Goal: Task Accomplishment & Management: Manage account settings

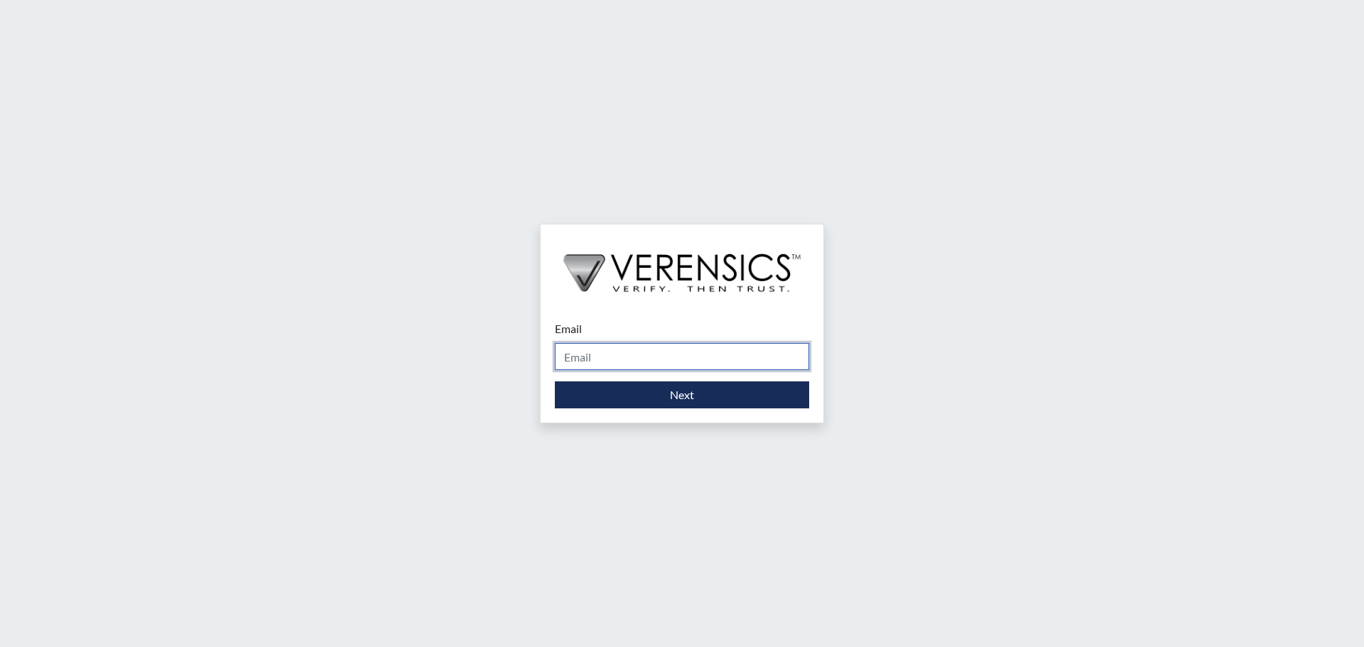
click at [585, 349] on input "Email" at bounding box center [682, 356] width 254 height 27
type input "[EMAIL_ADDRESS][DOMAIN_NAME]"
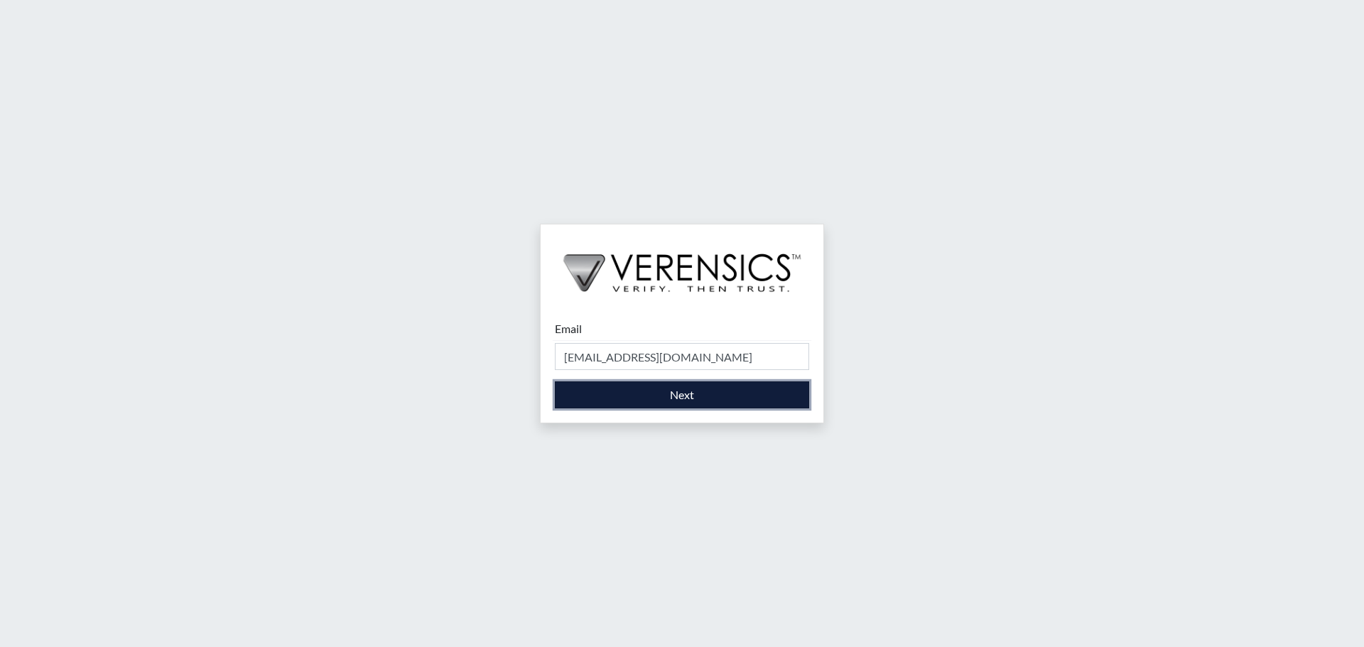
click at [661, 398] on button "Next" at bounding box center [682, 394] width 254 height 27
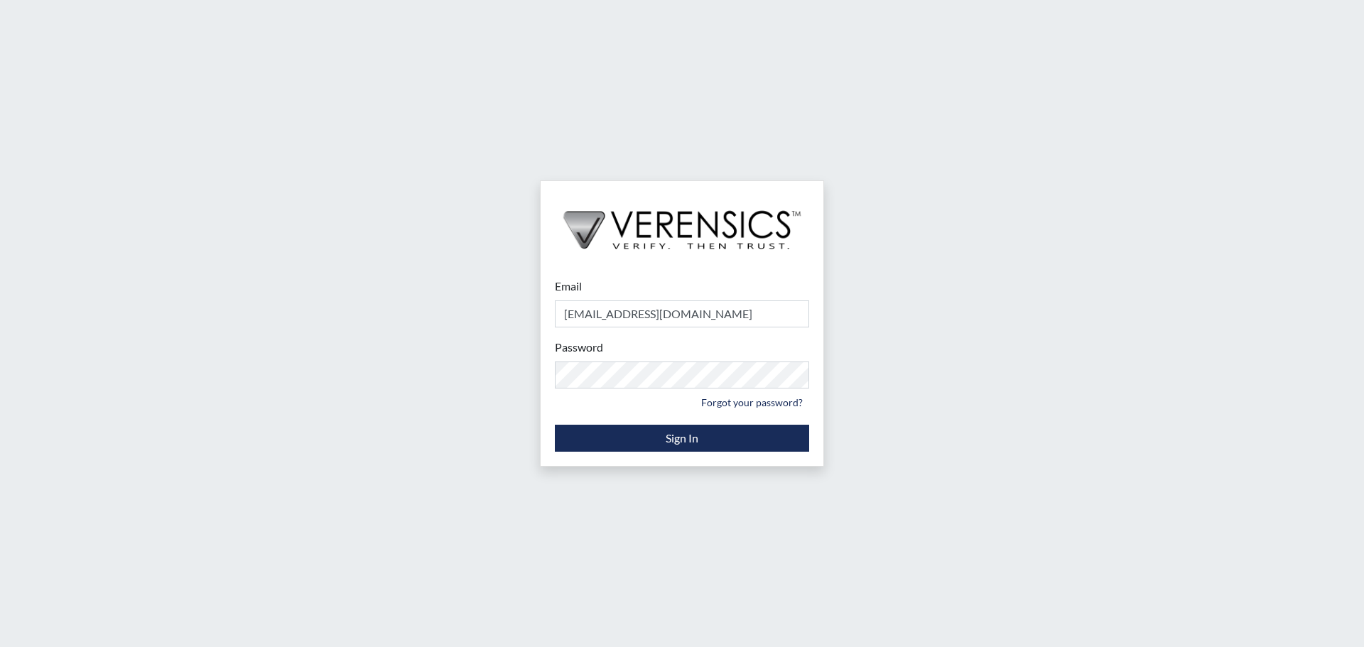
click at [545, 399] on div "Email [EMAIL_ADDRESS][DOMAIN_NAME] Please provide your email address. Password …" at bounding box center [681, 364] width 283 height 202
click at [766, 393] on link "Forgot your password?" at bounding box center [752, 402] width 114 height 22
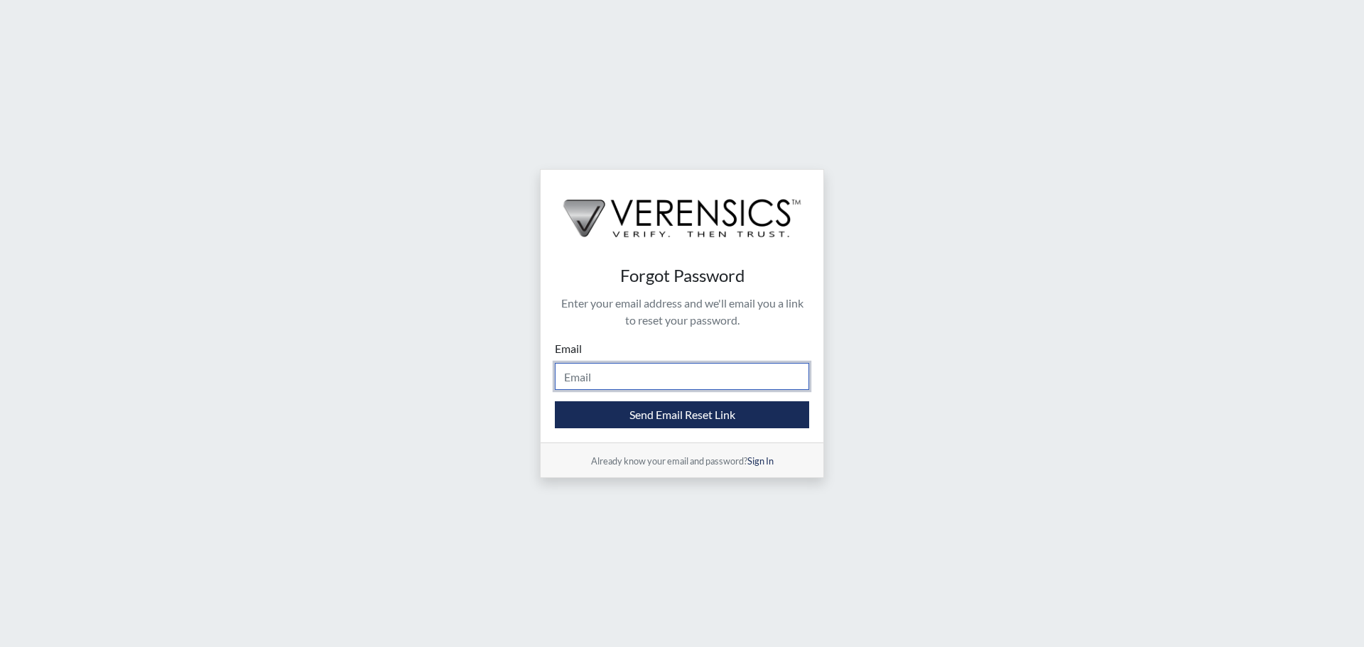
click at [672, 378] on input "Email" at bounding box center [682, 376] width 254 height 27
type input "[EMAIL_ADDRESS][DOMAIN_NAME]"
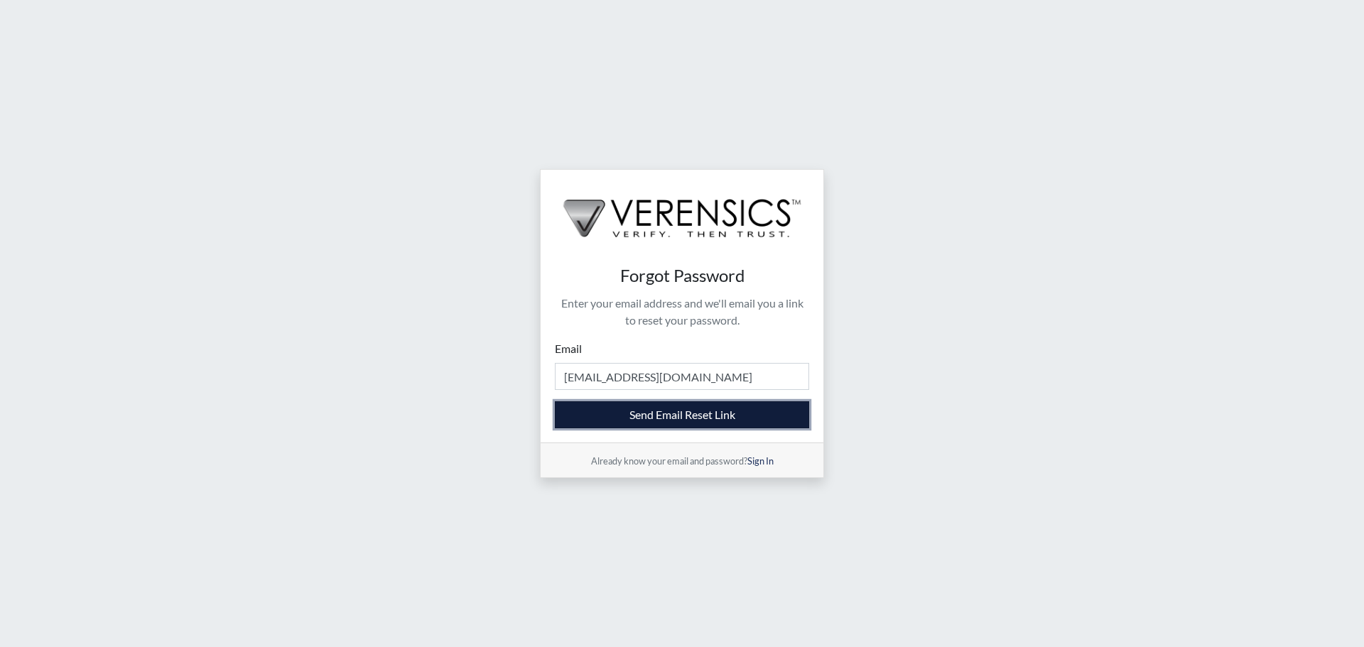
click at [683, 404] on button "Send Email Reset Link" at bounding box center [682, 414] width 254 height 27
